Goal: Task Accomplishment & Management: Manage account settings

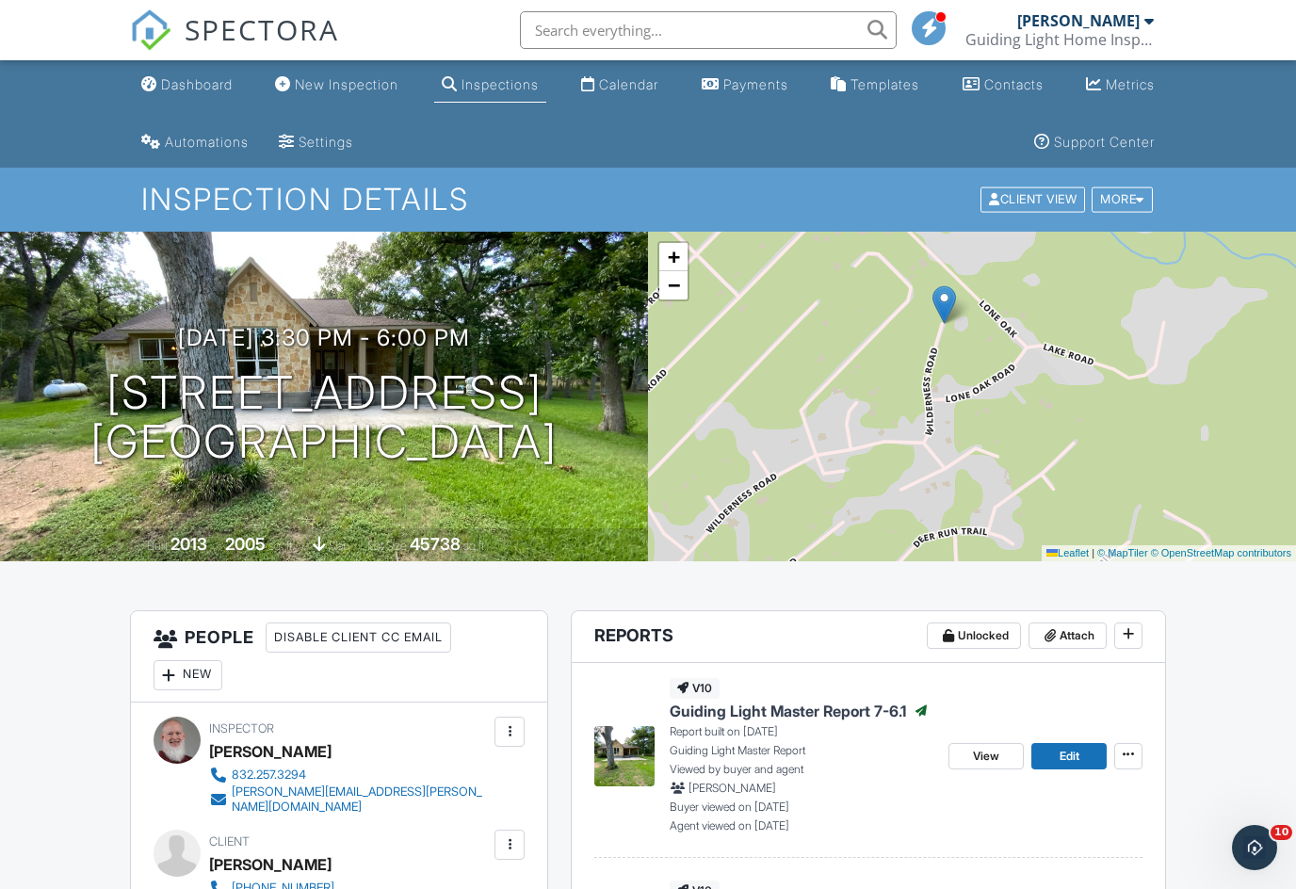
click at [332, 83] on div "New Inspection" at bounding box center [347, 84] width 104 height 16
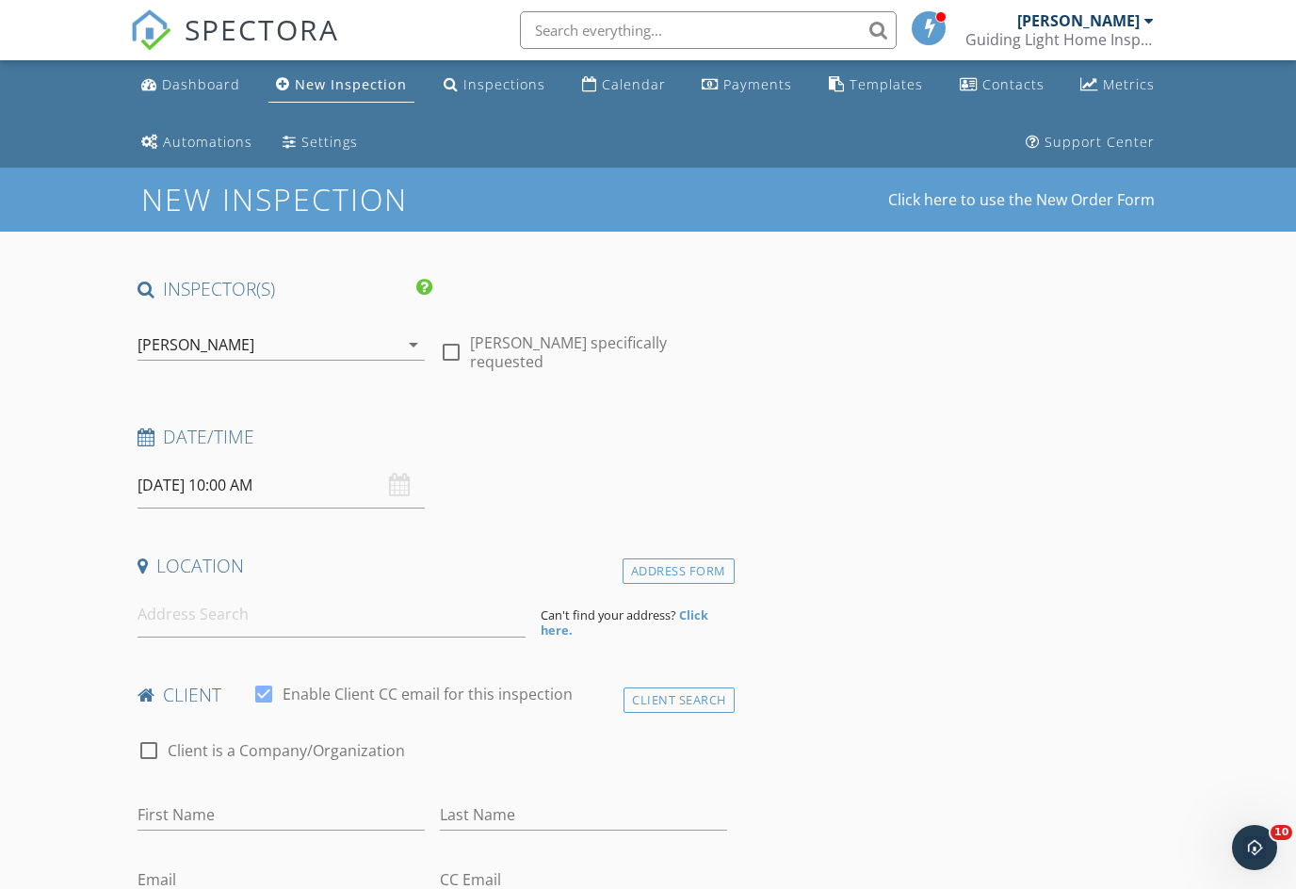
click at [472, 82] on div "Inspections" at bounding box center [504, 84] width 82 height 18
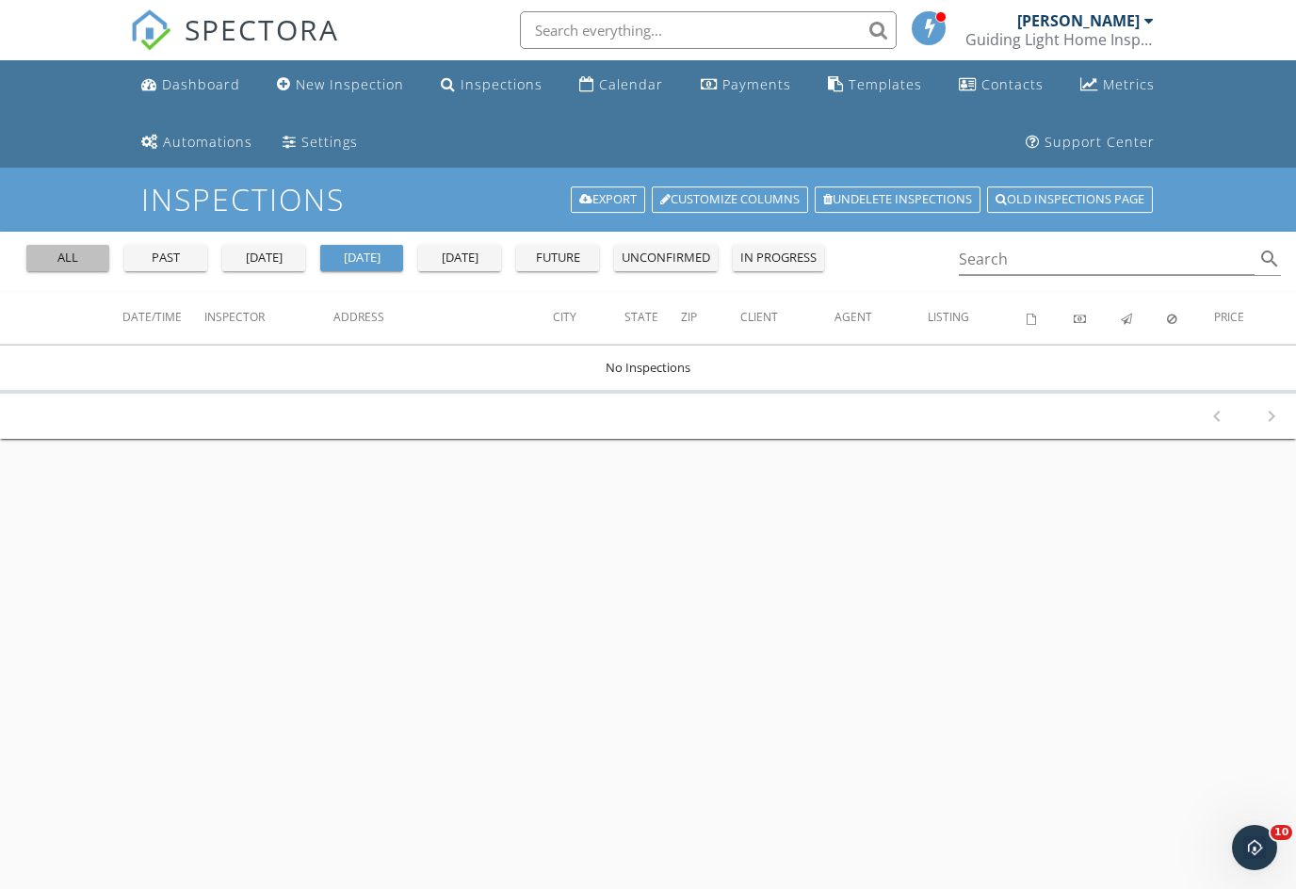
click at [65, 266] on div "all" at bounding box center [68, 258] width 68 height 19
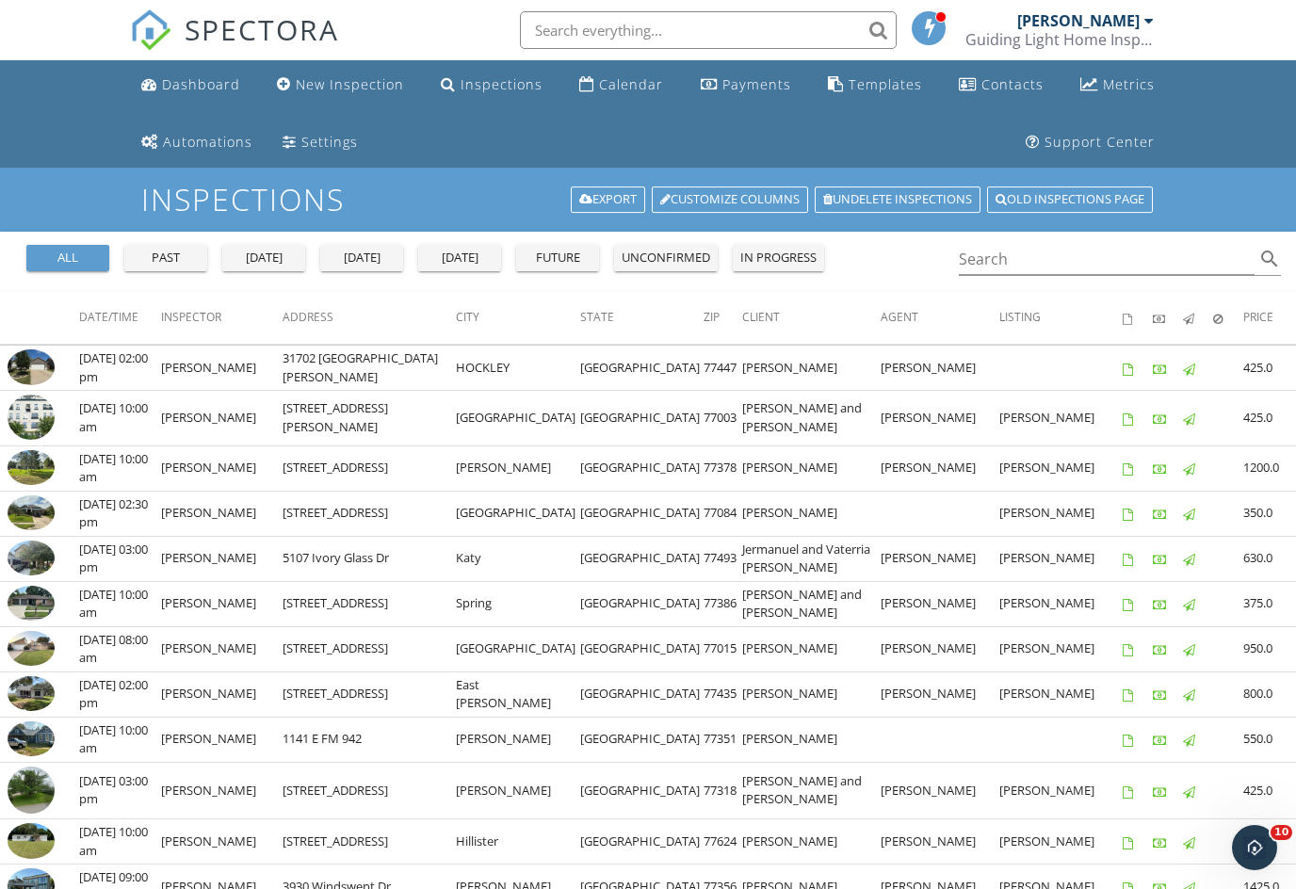
click at [26, 467] on img at bounding box center [31, 468] width 47 height 36
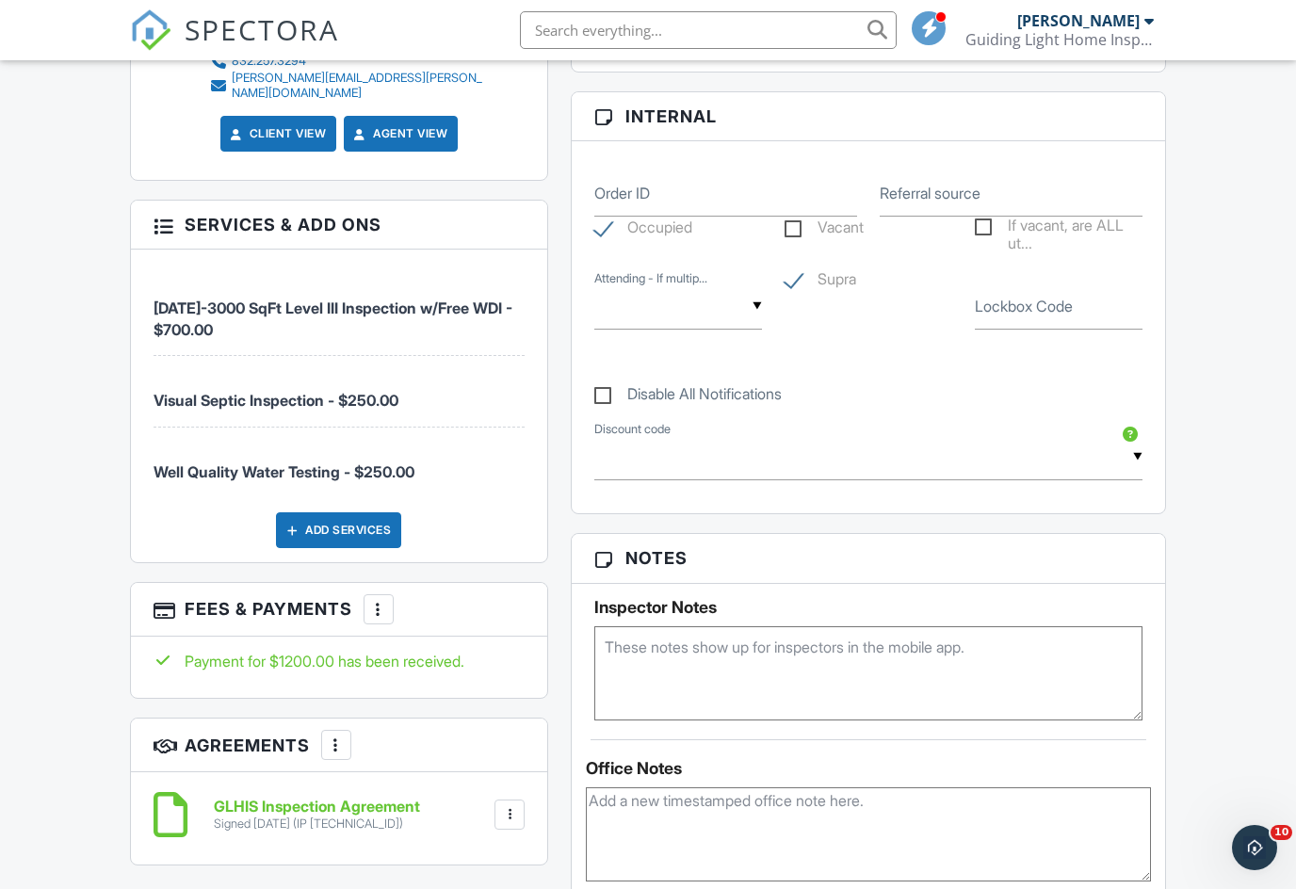
scroll to position [1208, 0]
click at [212, 461] on span "Well Quality Water Testing - $250.00" at bounding box center [283, 470] width 261 height 19
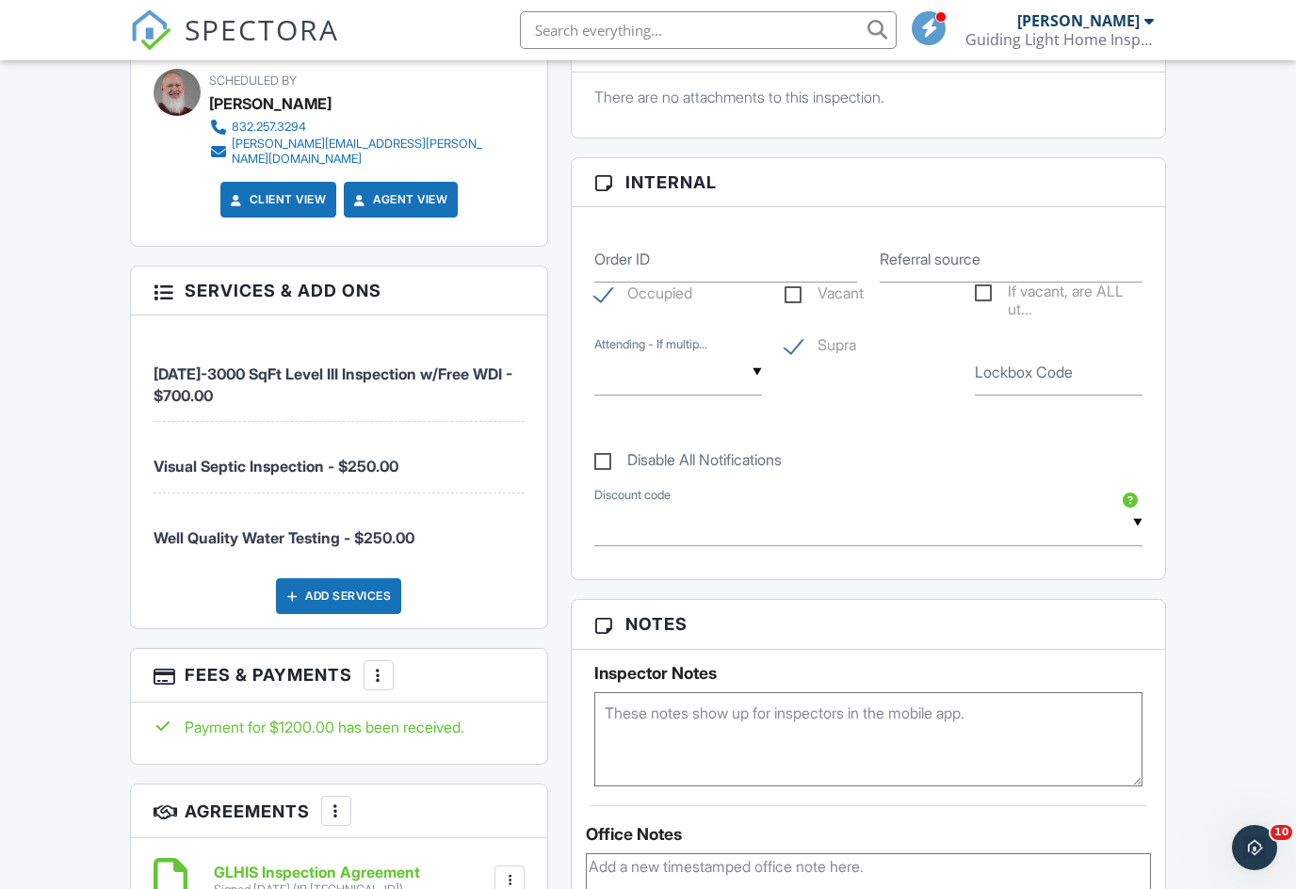
scroll to position [1136, 0]
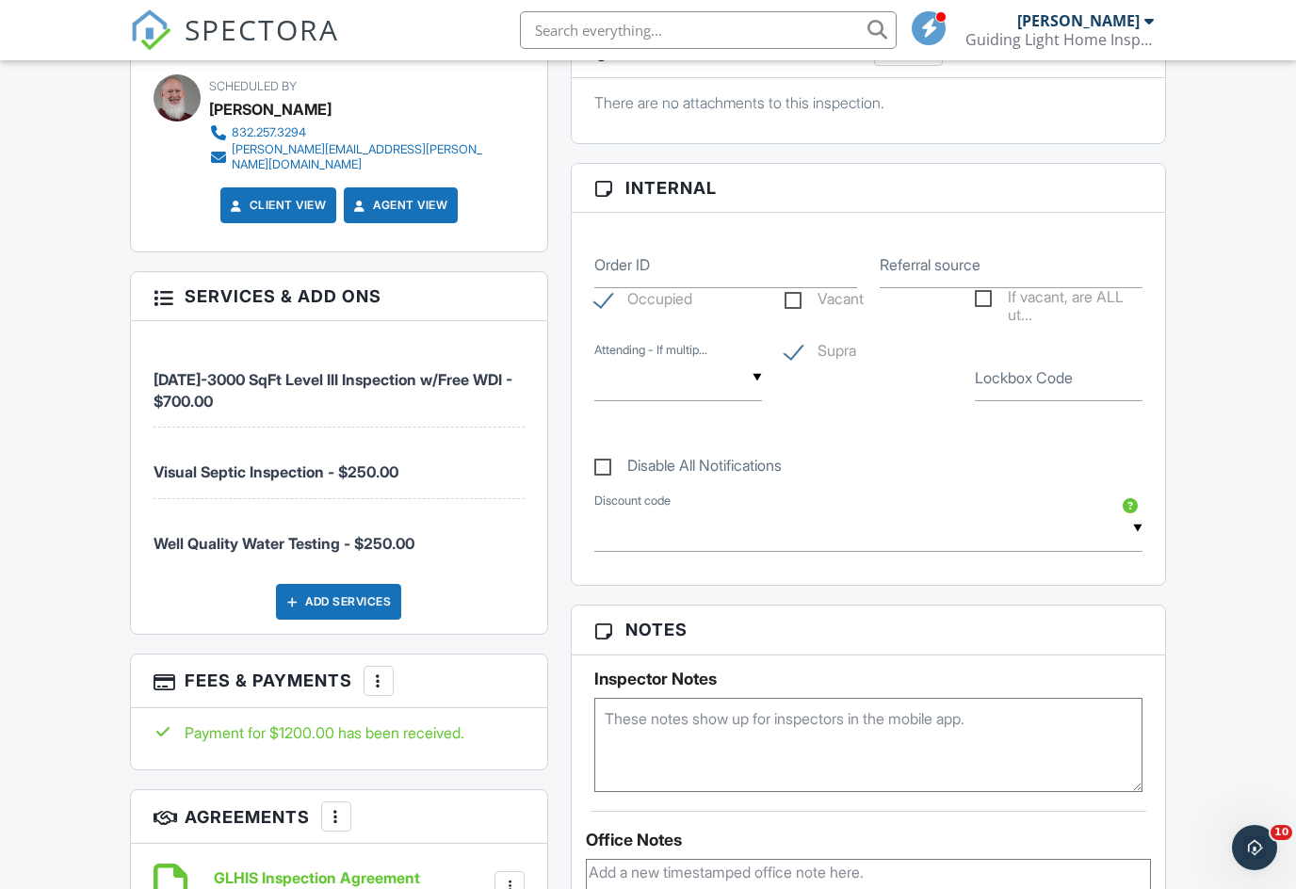
click at [157, 286] on div at bounding box center [162, 295] width 19 height 19
click at [166, 277] on h3 "Services & Add ons" at bounding box center [339, 296] width 417 height 49
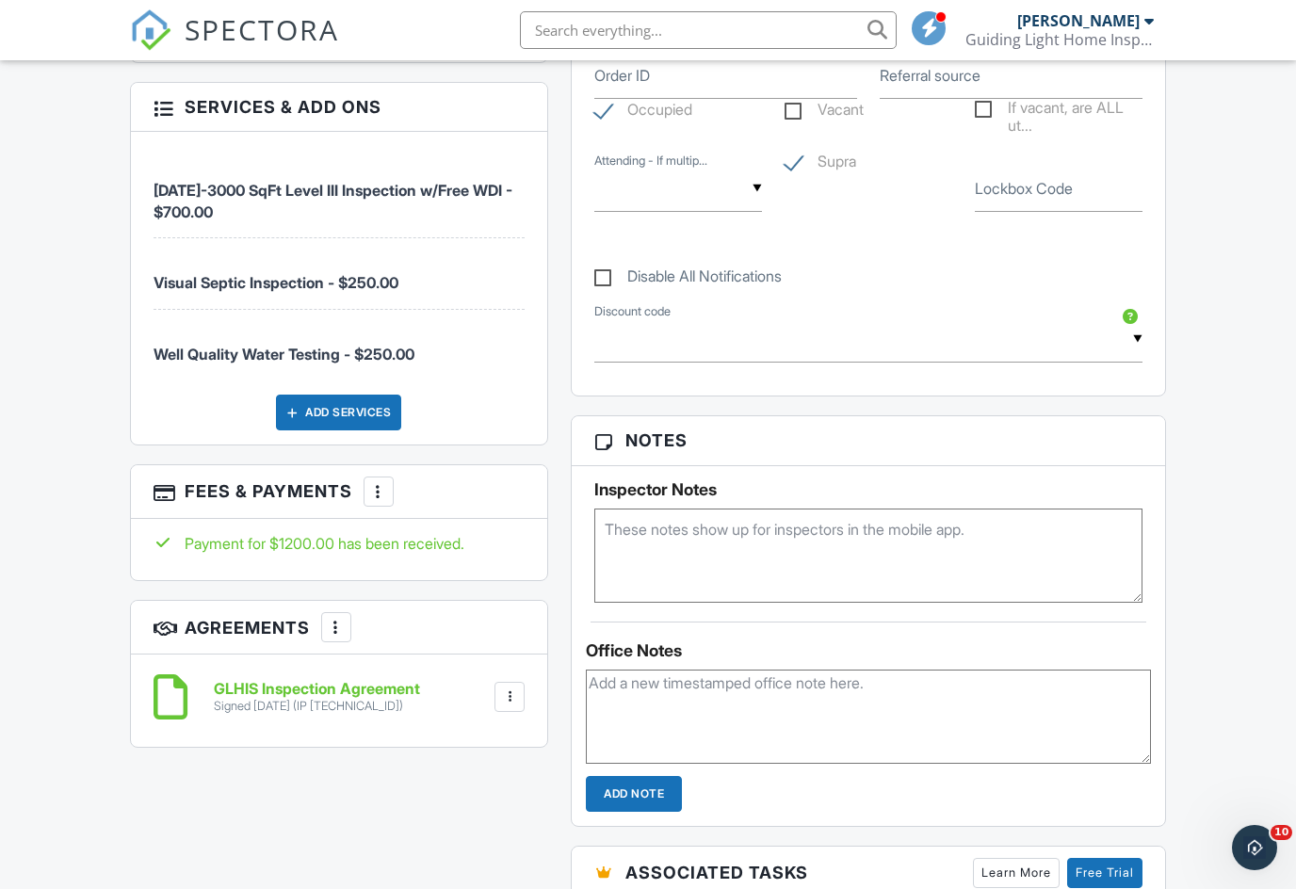
scroll to position [1330, 0]
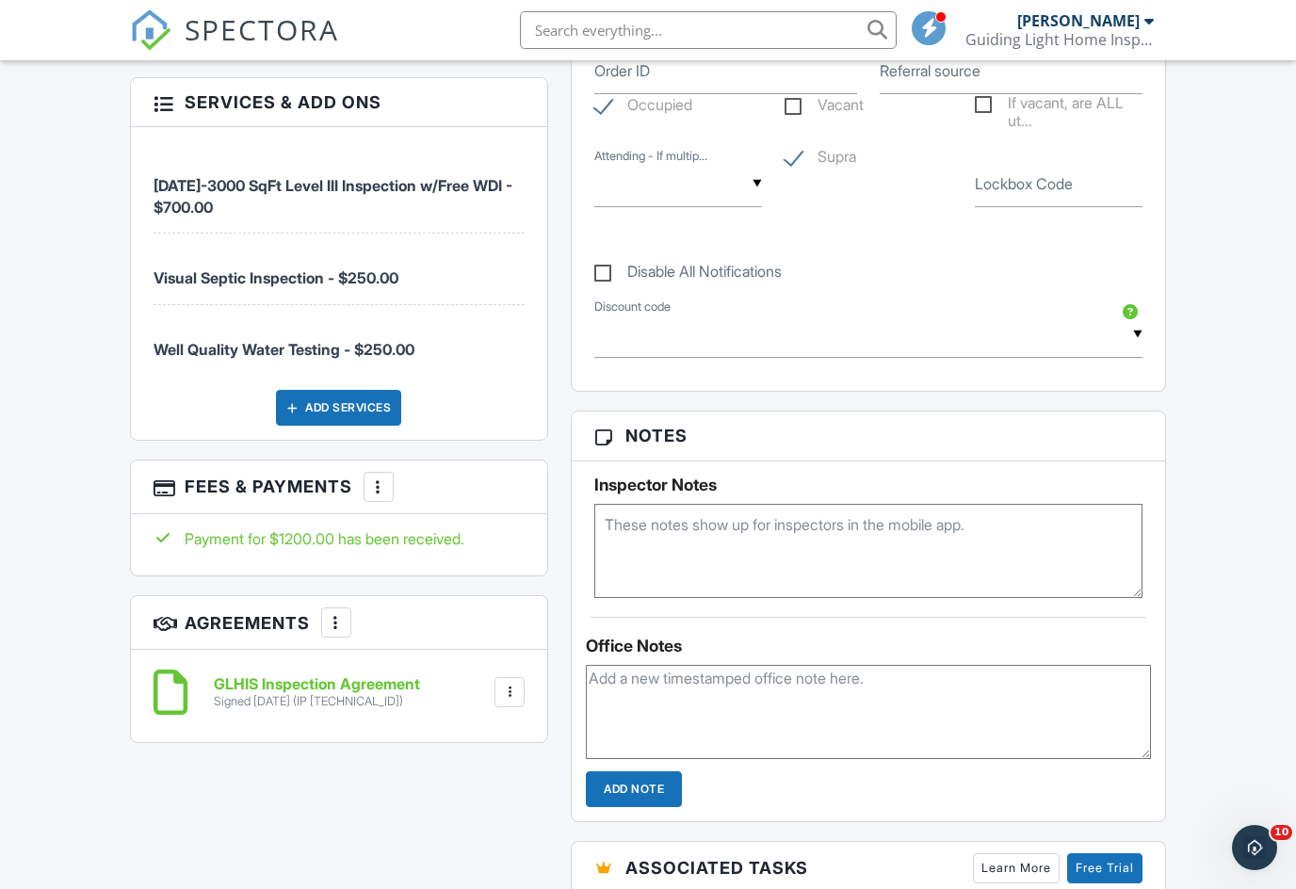
click at [376, 477] on div at bounding box center [378, 486] width 19 height 19
click at [452, 767] on div "All emails and texts are disabled for this inspection! All emails and texts hav…" at bounding box center [648, 314] width 1059 height 2067
click at [1266, 849] on icon "Open Intercom Messenger" at bounding box center [1254, 847] width 31 height 31
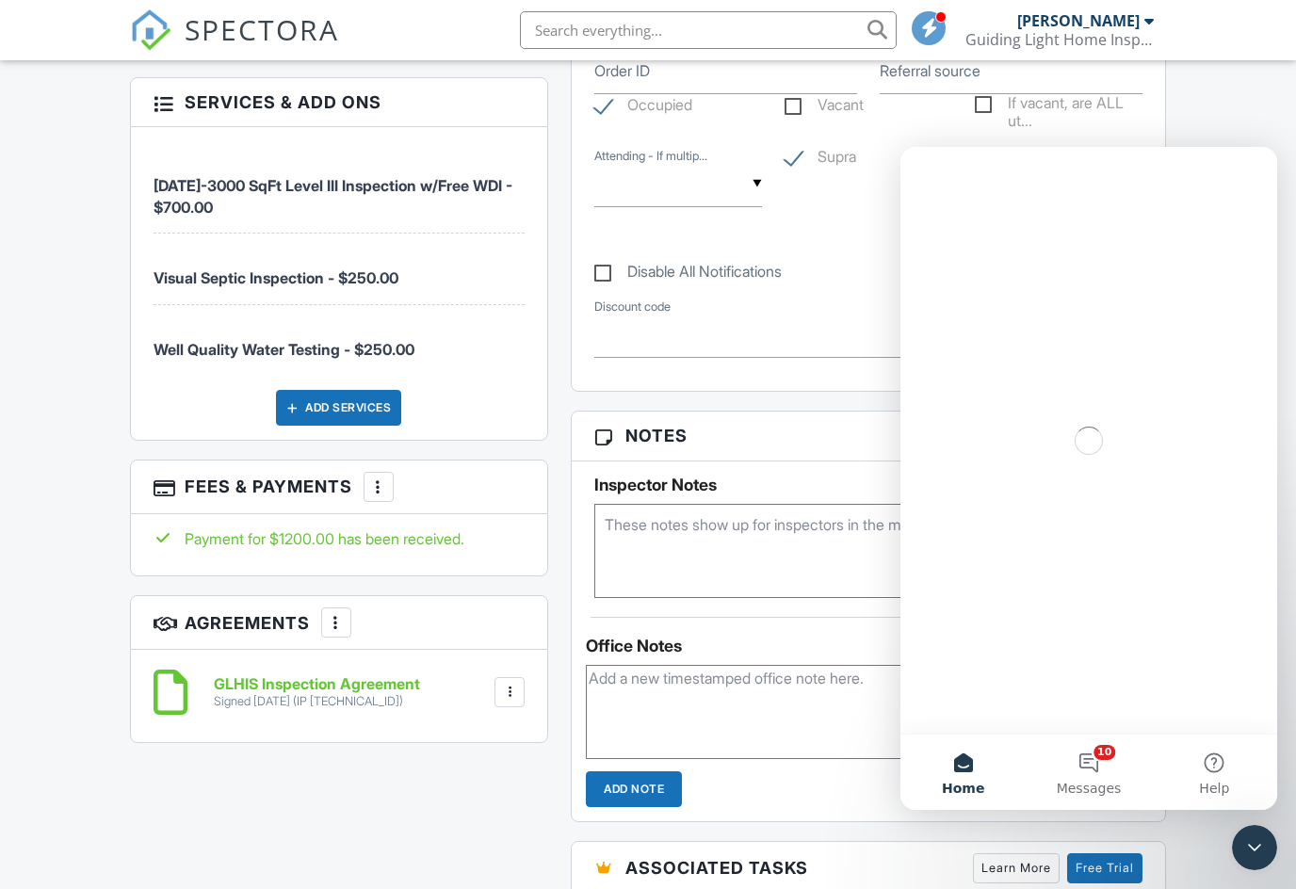
scroll to position [0, 0]
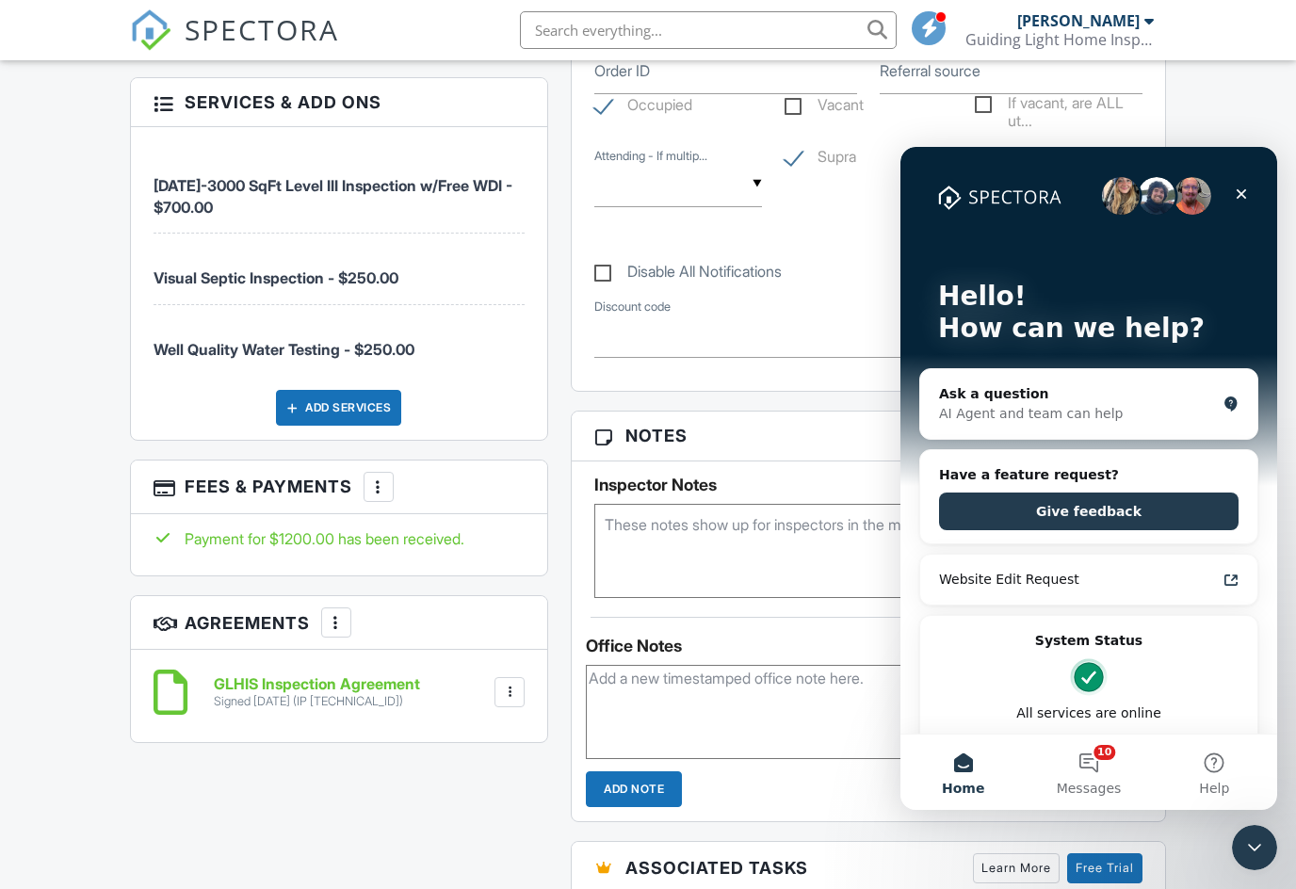
click at [1147, 411] on div "AI Agent and team can help" at bounding box center [1077, 414] width 277 height 20
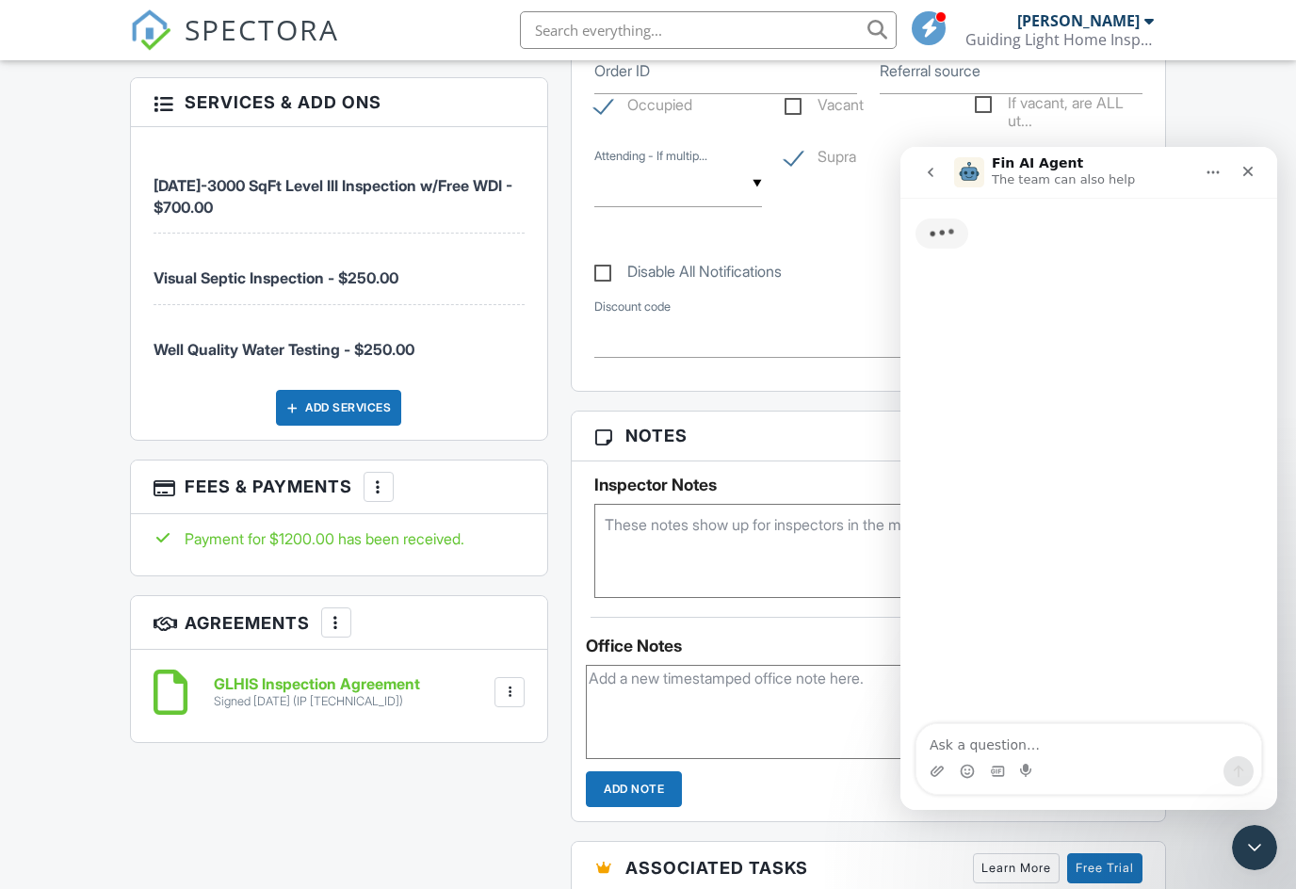
click at [1110, 734] on textarea "Ask a question…" at bounding box center [1088, 740] width 345 height 32
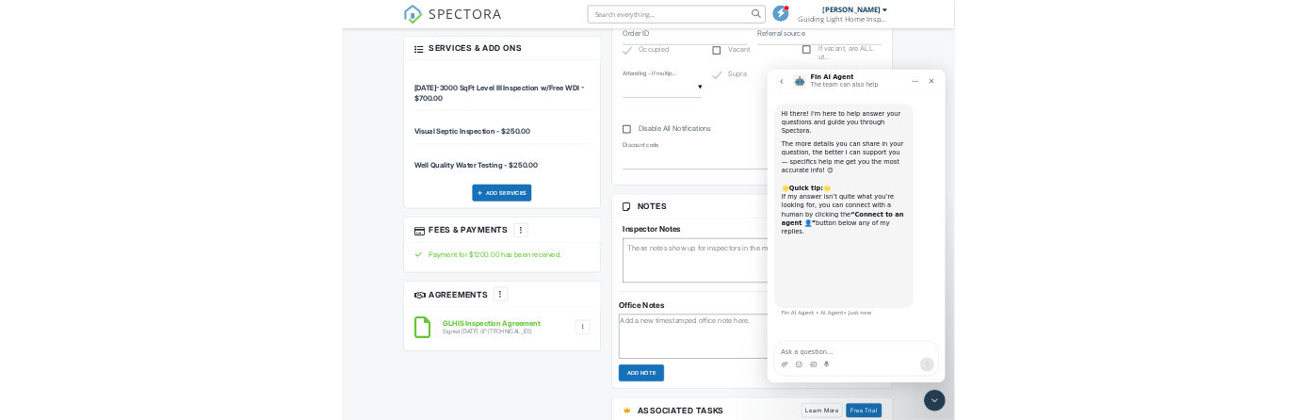
scroll to position [1860, 0]
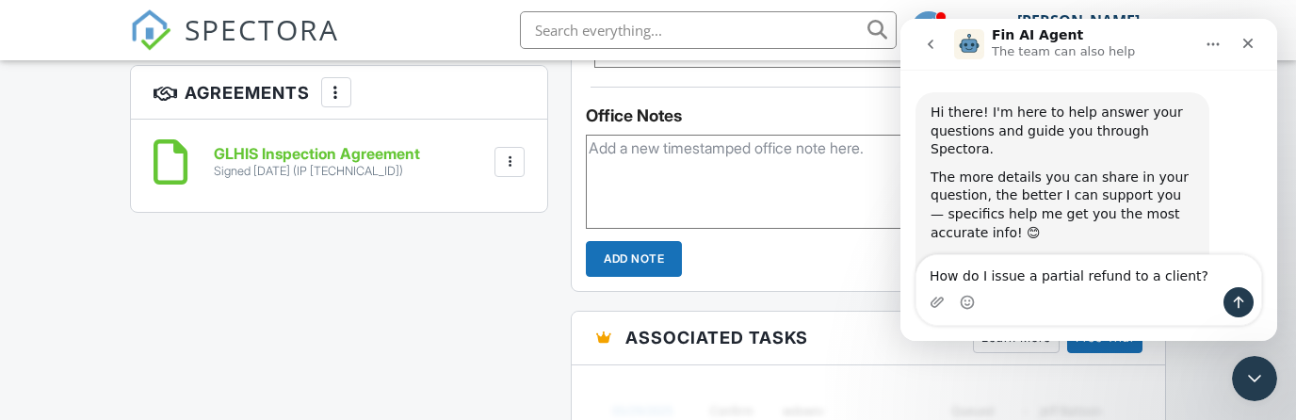
type textarea "How do I issue a partial refund to a client?"
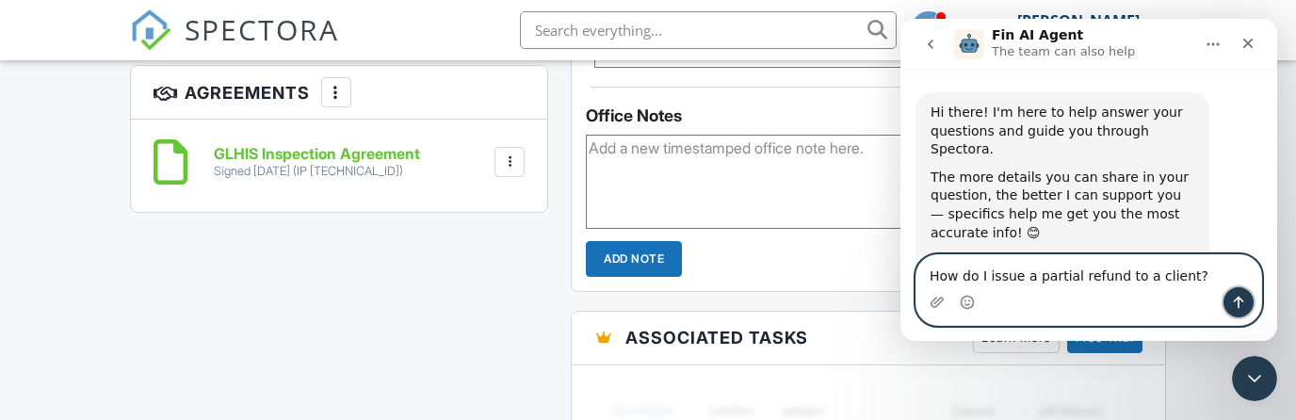
click at [1233, 308] on icon "Send a message…" at bounding box center [1238, 302] width 15 height 15
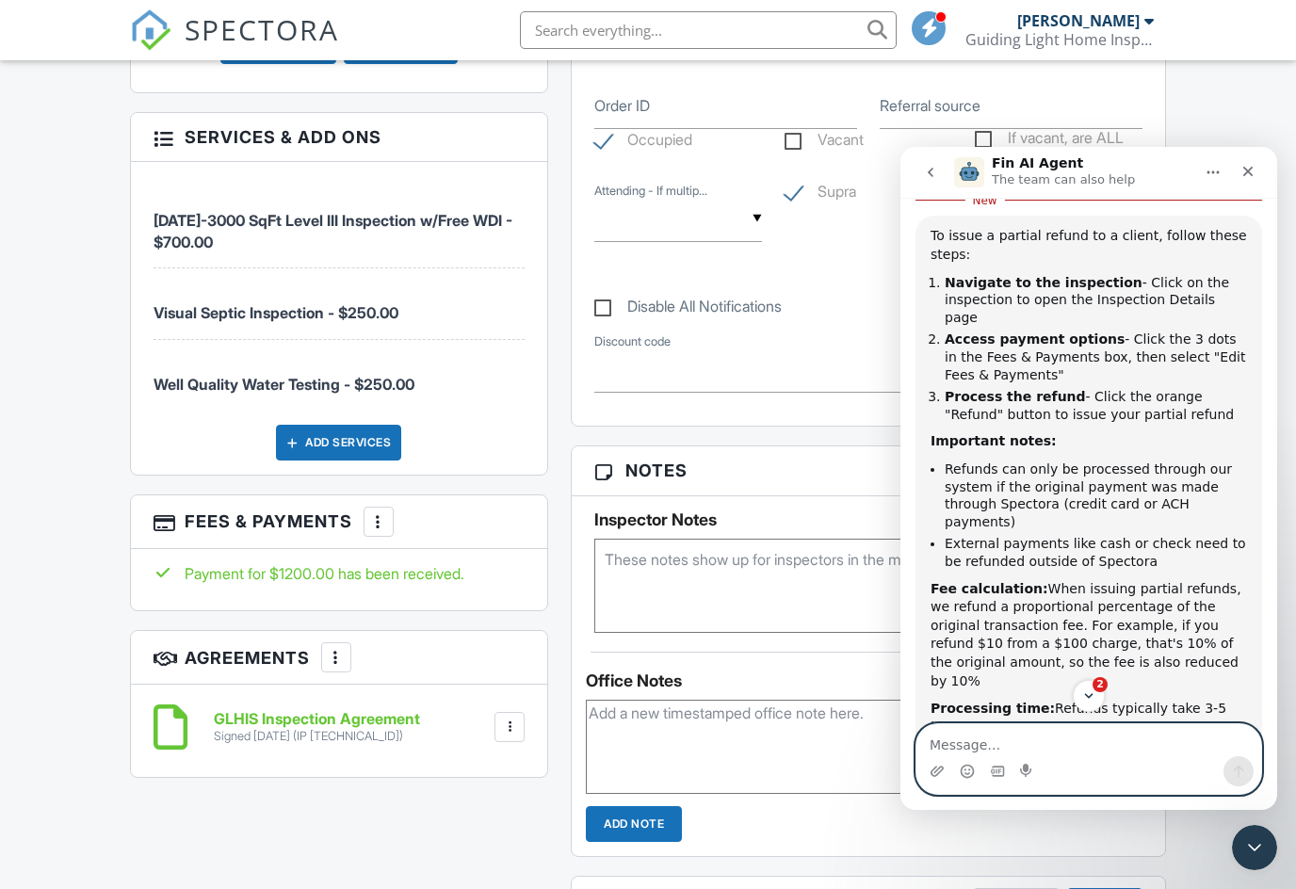
scroll to position [1283, 0]
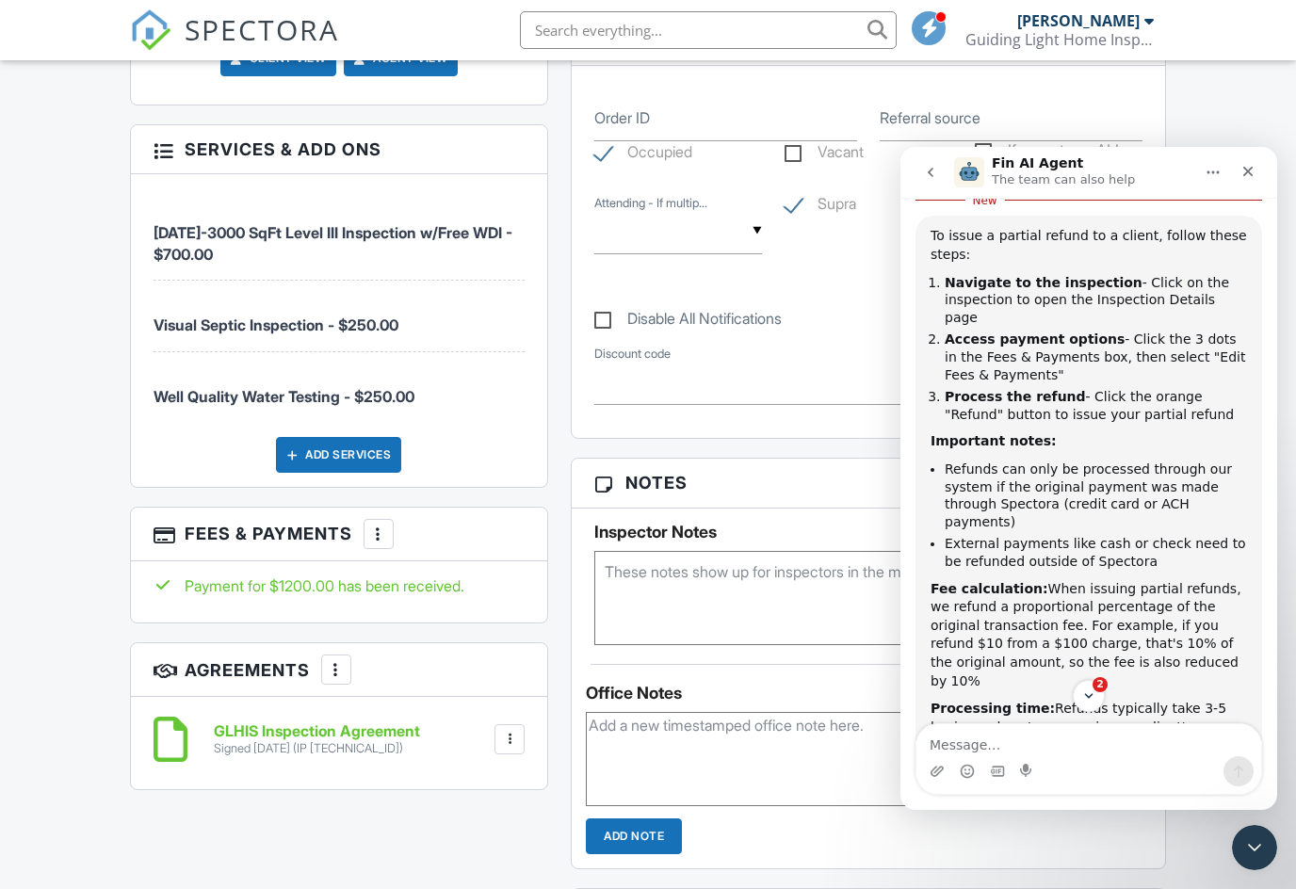
click at [364, 519] on div "More" at bounding box center [378, 534] width 30 height 30
click at [431, 568] on li "Edit Fees & Payments" at bounding box center [474, 591] width 197 height 47
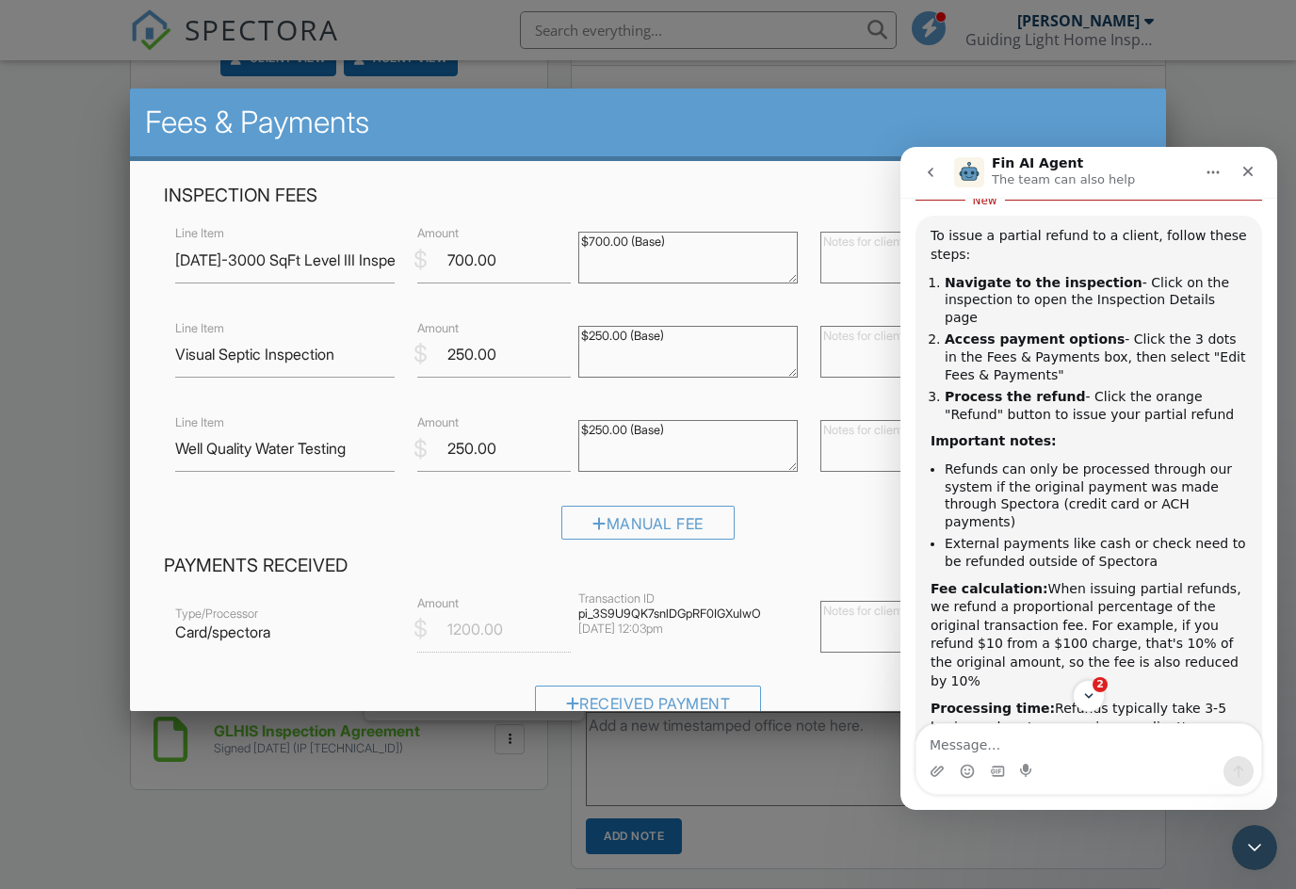
click at [153, 542] on div "Inspection Fees Line Item 2001-3000 SqFt Level III Inspection w/Free WDI $ Amou…" at bounding box center [649, 368] width 992 height 369
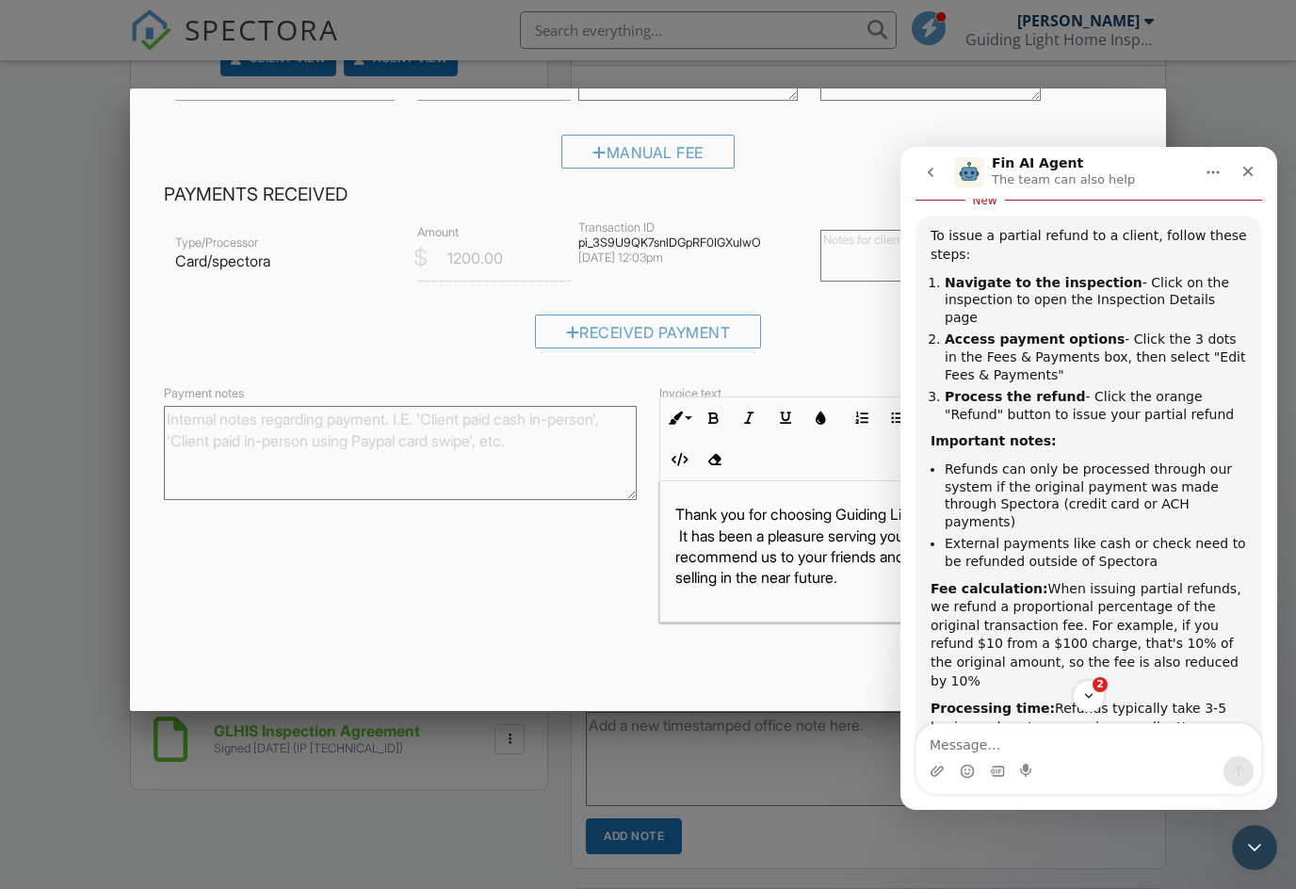
scroll to position [369, 0]
click at [1249, 859] on icon "Close Intercom Messenger" at bounding box center [1254, 847] width 23 height 23
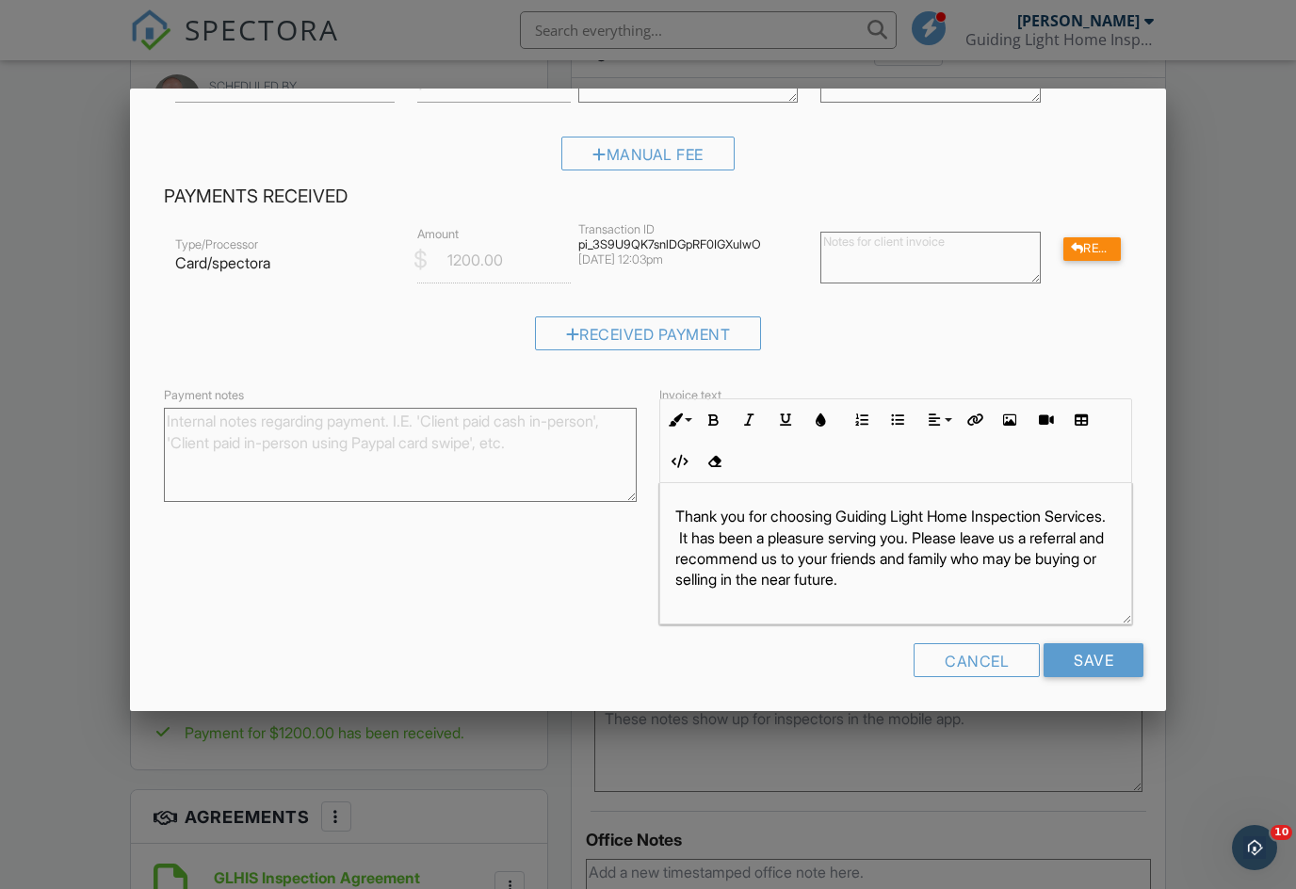
scroll to position [0, 0]
click at [1091, 247] on div "Refund" at bounding box center [1092, 249] width 58 height 24
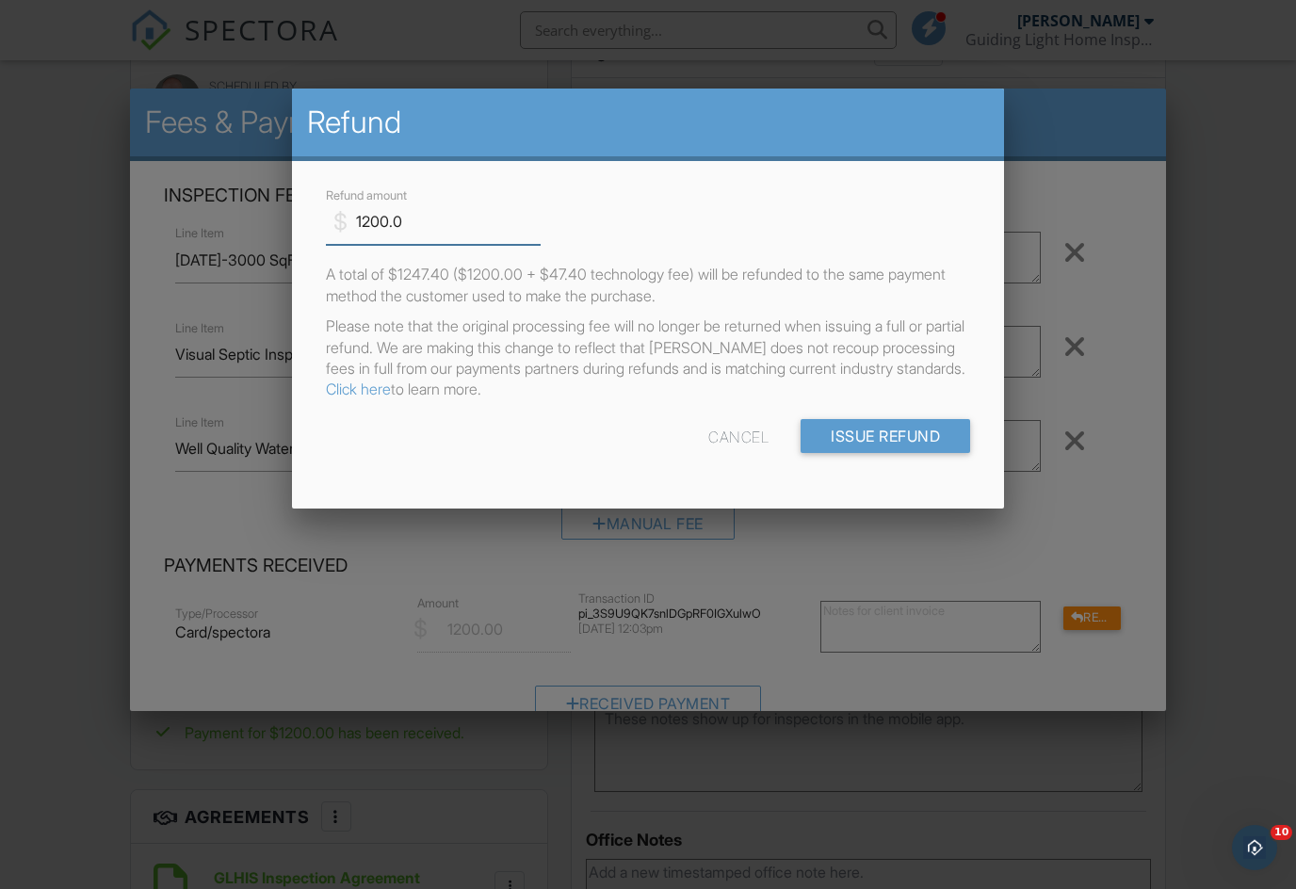
click at [443, 214] on input "1200.0" at bounding box center [433, 222] width 215 height 46
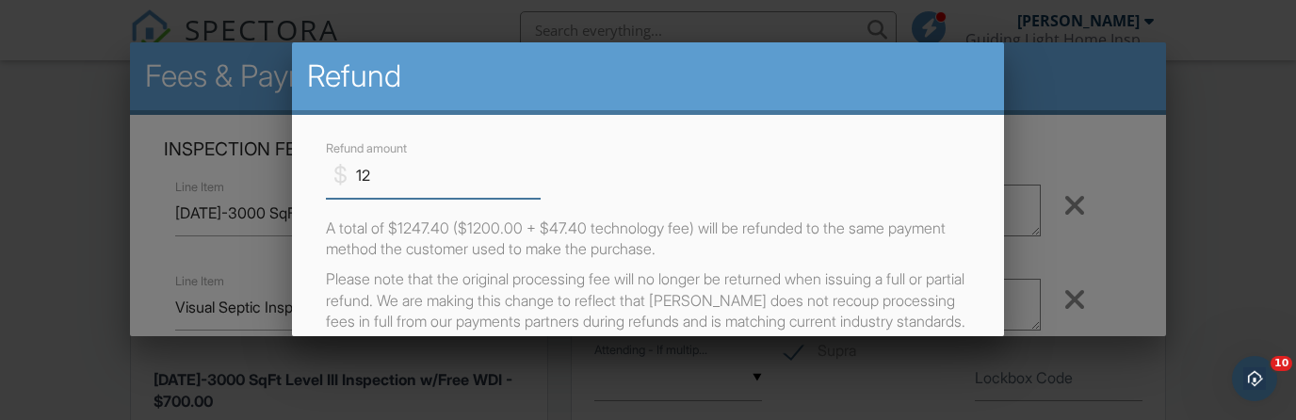
type input "1"
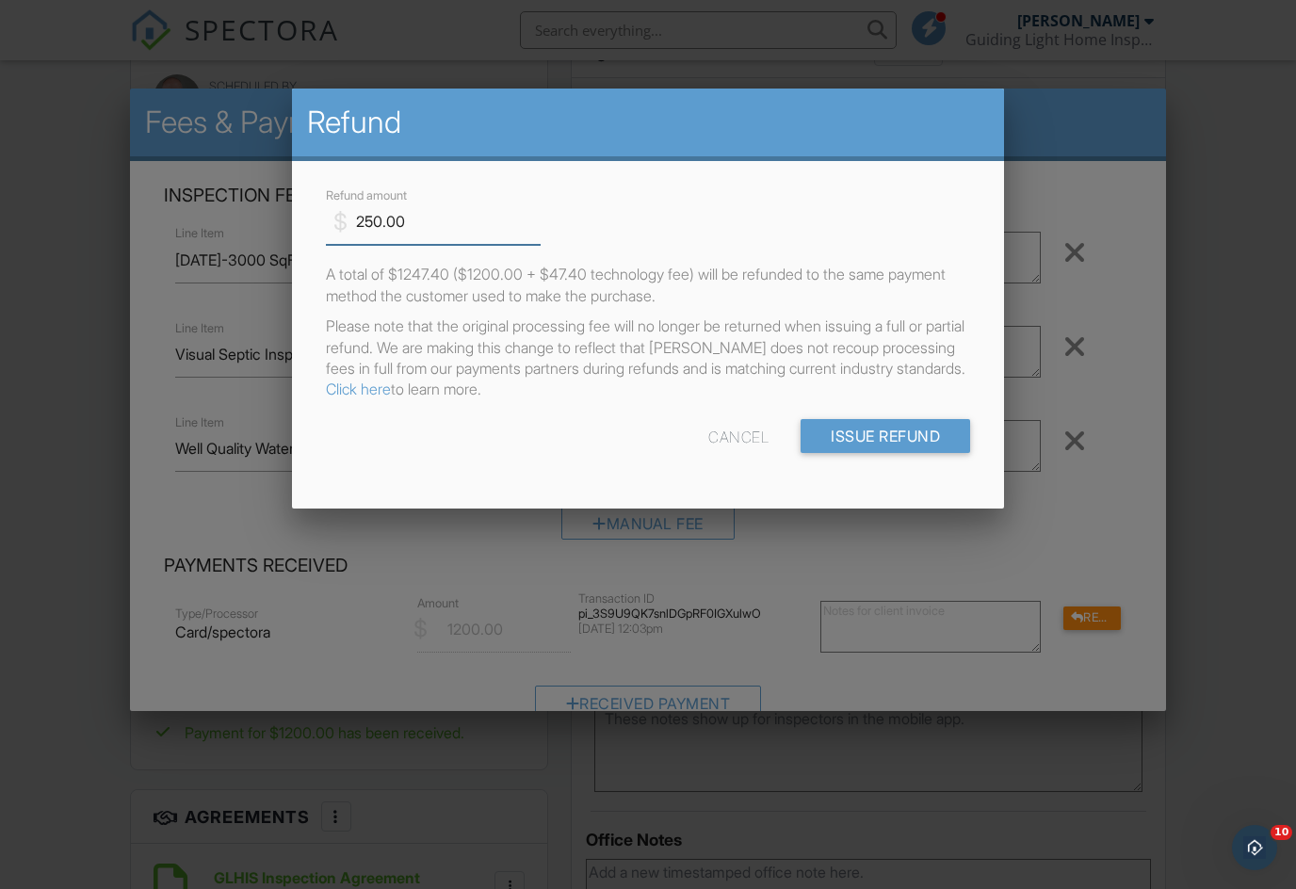
type input "250.00"
click at [869, 453] on input "Issue Refund" at bounding box center [885, 436] width 170 height 34
